Goal: Information Seeking & Learning: Learn about a topic

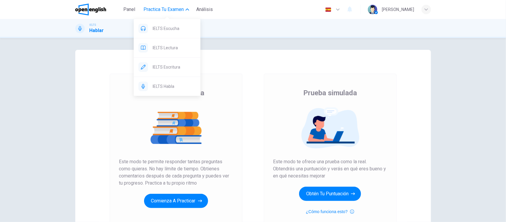
click at [162, 10] on span "Practica tu examen" at bounding box center [164, 9] width 40 height 7
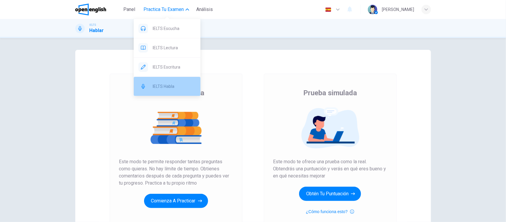
click at [158, 83] on span "IELTS Habla" at bounding box center [174, 86] width 43 height 7
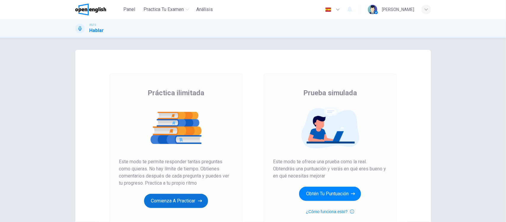
click at [160, 197] on button "Comienza a practicar" at bounding box center [176, 201] width 64 height 14
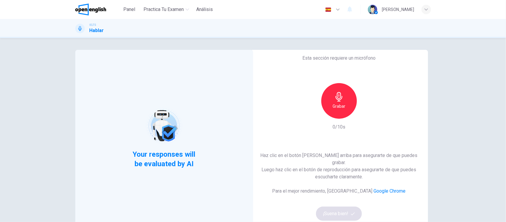
click at [345, 108] on div "Grabar" at bounding box center [340, 101] width 36 height 36
click at [348, 213] on button "¡Suena bien!" at bounding box center [339, 213] width 46 height 14
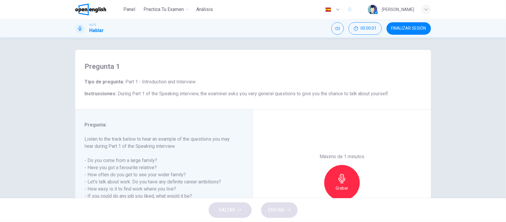
click at [44, 144] on div "Pregunta 1 Tipo de pregunta : Part 1 - Introduction and Interview Instrucciones…" at bounding box center [253, 118] width 506 height 160
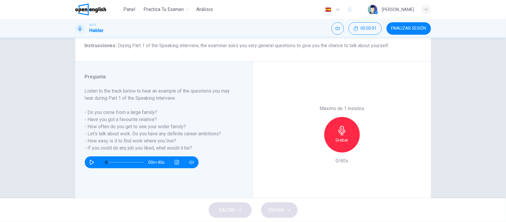
scroll to position [48, 0]
click at [332, 134] on div "Grabar" at bounding box center [342, 135] width 36 height 36
click at [367, 150] on icon "button" at bounding box center [370, 148] width 6 height 6
click at [288, 214] on button "ENVIAR" at bounding box center [279, 209] width 36 height 15
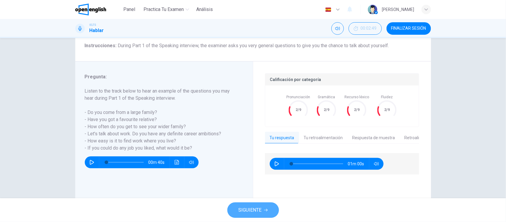
click at [254, 209] on span "SIGUIENTE" at bounding box center [250, 210] width 23 height 8
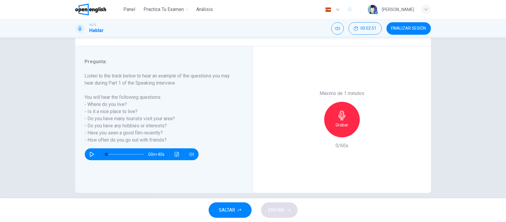
scroll to position [69, 0]
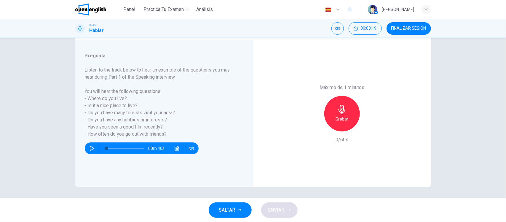
click at [336, 116] on h6 "Grabar" at bounding box center [342, 118] width 13 height 7
click at [367, 128] on icon "button" at bounding box center [370, 127] width 6 height 6
click at [283, 209] on span "ENVIAR" at bounding box center [276, 210] width 16 height 8
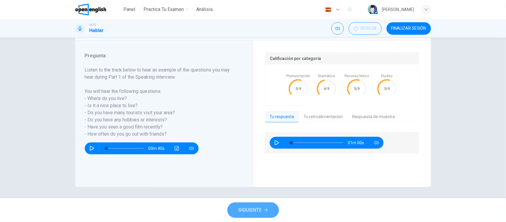
click at [263, 206] on button "SIGUIENTE" at bounding box center [254, 209] width 52 height 15
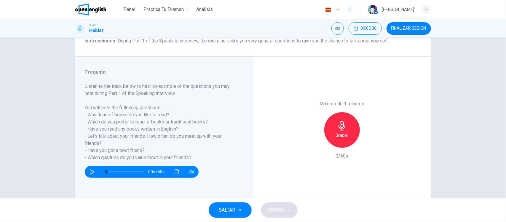
scroll to position [56, 0]
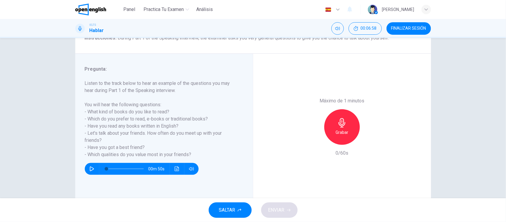
click at [340, 123] on icon "button" at bounding box center [342, 122] width 9 height 9
click at [284, 211] on span "ENVIAR" at bounding box center [276, 210] width 16 height 8
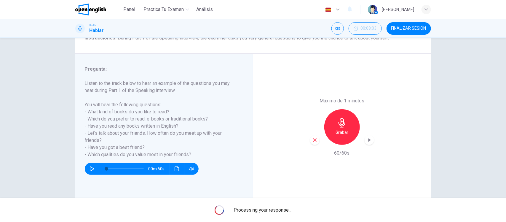
click at [368, 142] on icon "button" at bounding box center [370, 140] width 6 height 6
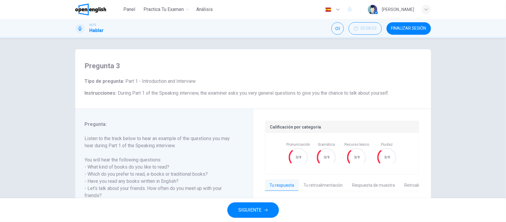
scroll to position [69, 0]
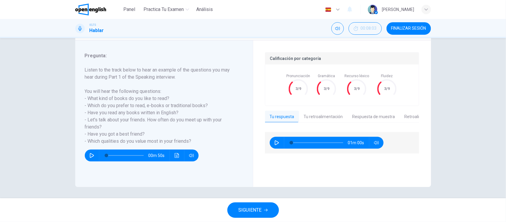
click at [260, 209] on span "SIGUIENTE" at bounding box center [250, 210] width 23 height 8
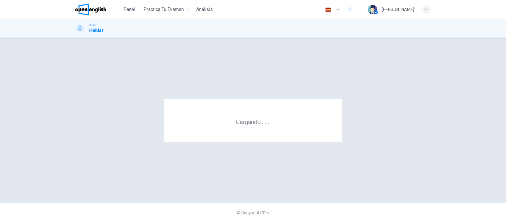
scroll to position [0, 0]
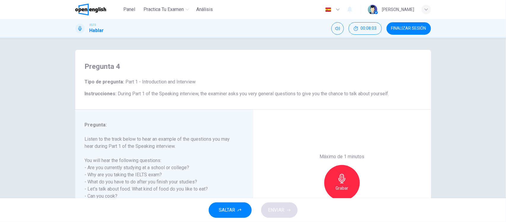
click at [31, 119] on div "Pregunta 4 Tipo de pregunta : Part 1 - Introduction and Interview Instrucciones…" at bounding box center [253, 118] width 506 height 160
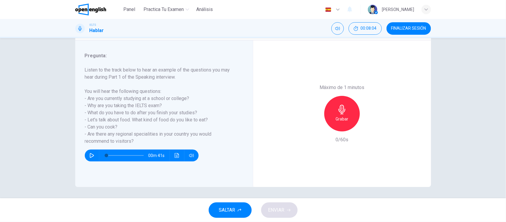
scroll to position [69, 0]
click at [348, 111] on div "Grabar" at bounding box center [342, 114] width 36 height 36
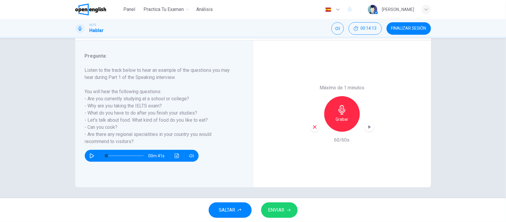
click at [276, 211] on span "ENVIAR" at bounding box center [276, 210] width 16 height 8
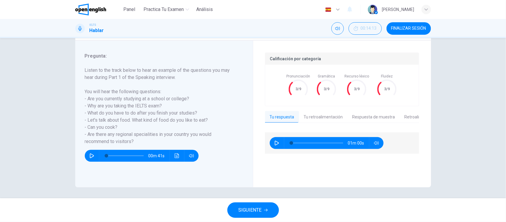
drag, startPoint x: 414, startPoint y: 31, endPoint x: 277, endPoint y: 30, distance: 137.0
click at [414, 31] on span "FINALIZAR SESIÓN" at bounding box center [409, 28] width 35 height 5
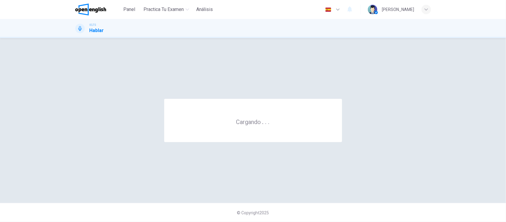
scroll to position [0, 0]
